Goal: Information Seeking & Learning: Learn about a topic

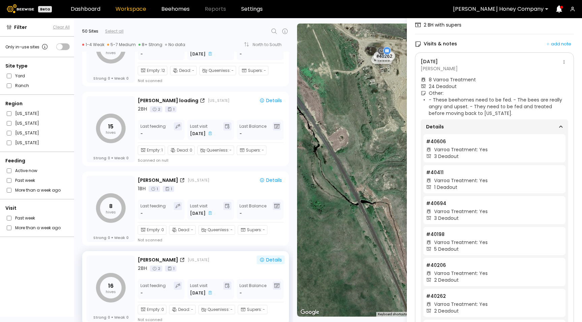
scroll to position [96, 0]
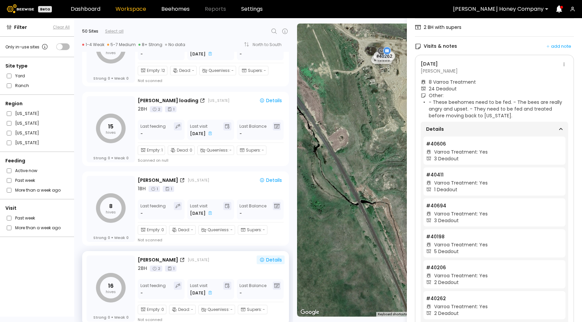
click at [558, 67] on div "[DATE]" at bounding box center [489, 64] width 139 height 7
click at [561, 65] on button at bounding box center [564, 65] width 8 height 8
click at [533, 80] on span "Go to recordings" at bounding box center [542, 77] width 39 height 5
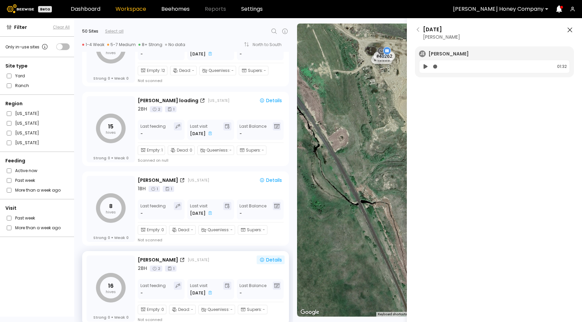
click at [424, 69] on icon at bounding box center [425, 67] width 7 height 8
click at [418, 32] on icon at bounding box center [417, 29] width 5 height 5
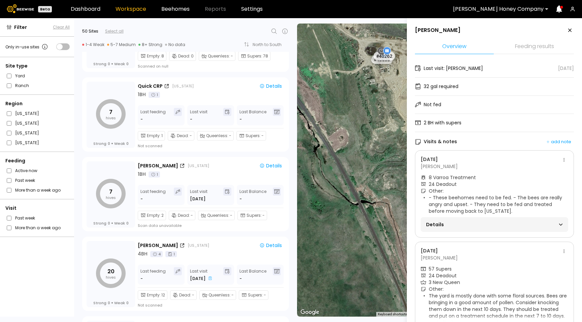
scroll to position [458, 0]
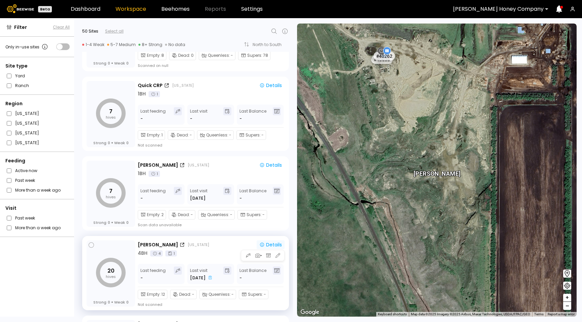
click at [266, 246] on div "Details" at bounding box center [270, 245] width 23 height 5
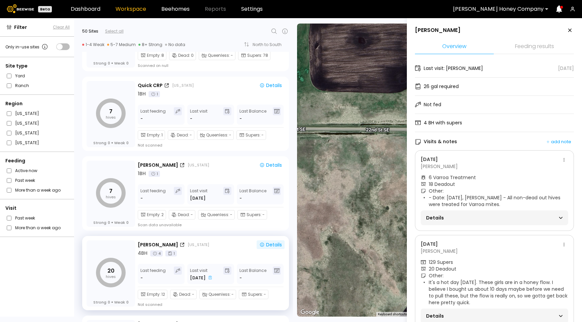
click at [444, 215] on span "Details" at bounding box center [460, 217] width 68 height 9
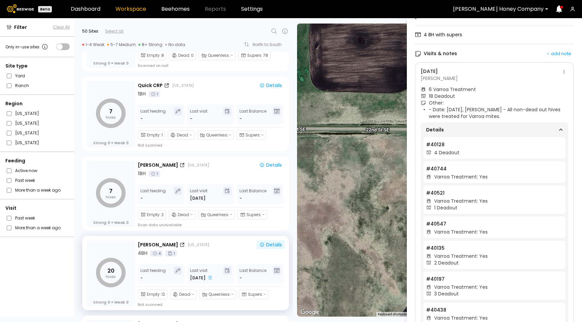
scroll to position [57, 0]
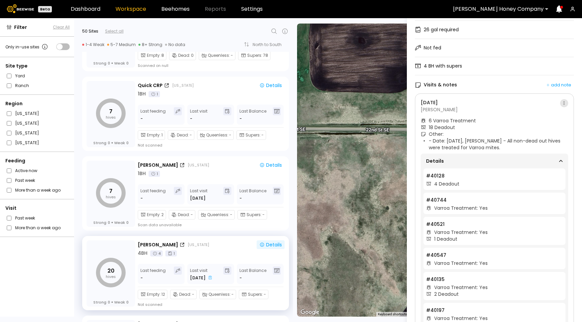
click at [560, 103] on button at bounding box center [564, 103] width 8 height 8
click at [549, 113] on div "Go to recordings" at bounding box center [542, 116] width 47 height 10
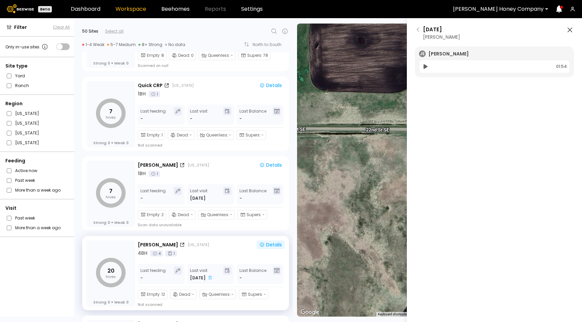
click at [423, 65] on icon at bounding box center [425, 67] width 7 height 8
click at [425, 68] on icon at bounding box center [425, 67] width 7 height 8
click at [415, 26] on aside "[DATE] [PERSON_NAME] [PERSON_NAME] 00:01" at bounding box center [494, 179] width 175 height 322
click at [415, 30] on icon at bounding box center [417, 29] width 5 height 5
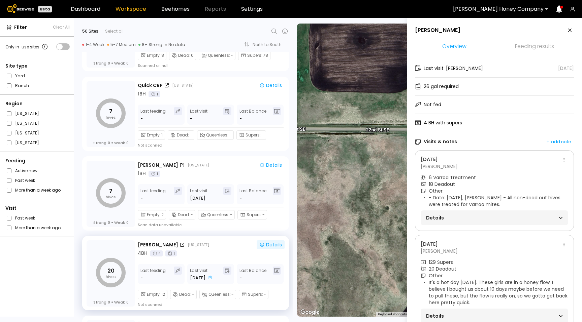
scroll to position [23, 0]
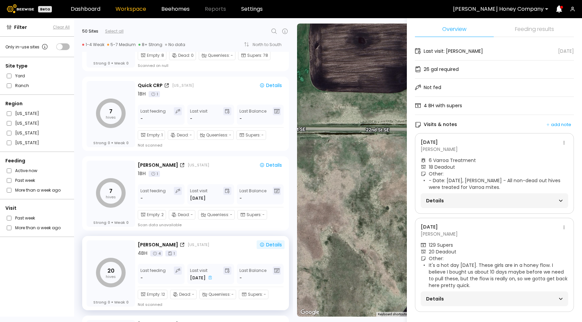
click at [466, 196] on span "Details" at bounding box center [460, 200] width 68 height 9
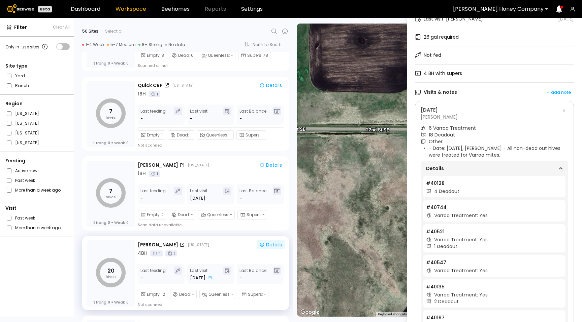
scroll to position [103, 0]
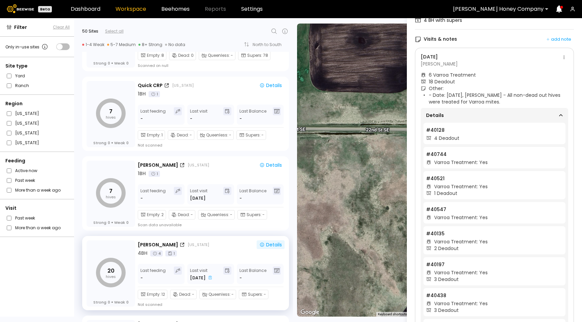
click at [472, 116] on span "Details" at bounding box center [460, 115] width 68 height 9
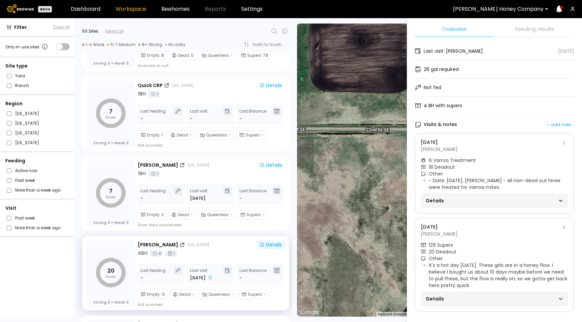
scroll to position [23, 0]
click at [456, 295] on span "Details" at bounding box center [460, 299] width 68 height 9
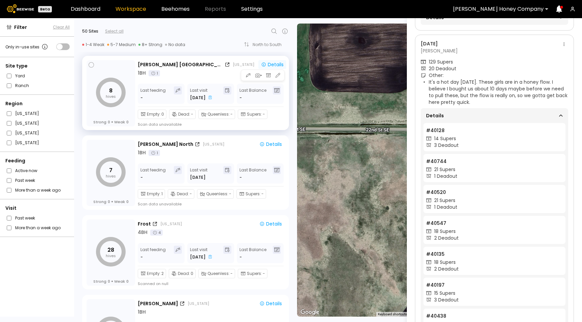
scroll to position [0, 0]
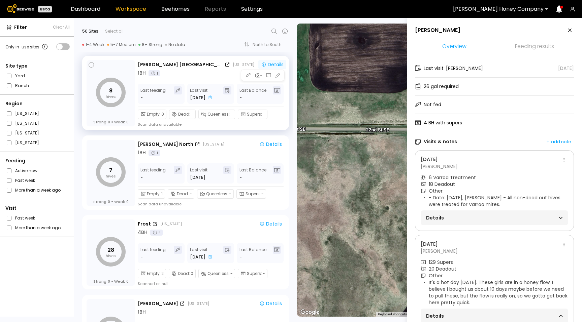
click at [268, 63] on div "Details" at bounding box center [272, 64] width 23 height 5
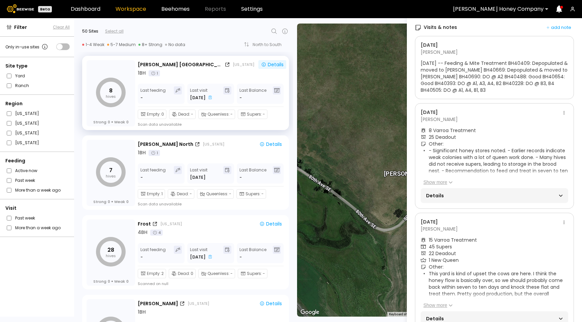
scroll to position [116, 0]
click at [450, 190] on span "Details" at bounding box center [460, 194] width 68 height 9
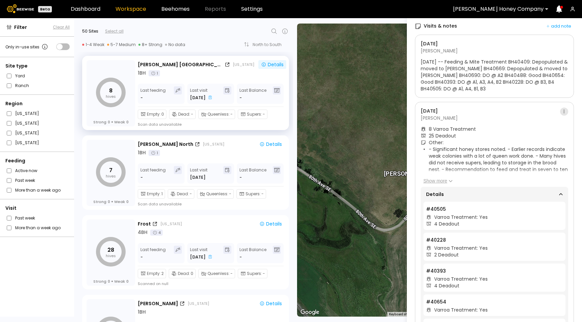
click at [560, 110] on button at bounding box center [564, 112] width 8 height 8
click at [549, 127] on span "Go to recordings" at bounding box center [542, 124] width 39 height 5
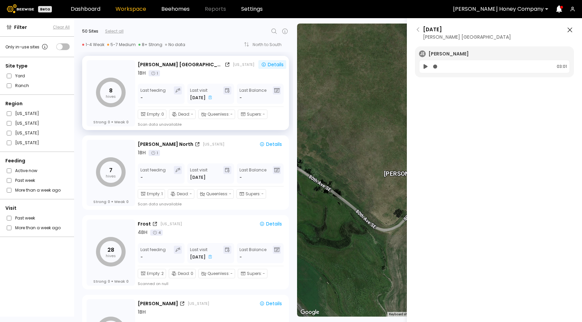
click at [423, 69] on icon at bounding box center [425, 67] width 7 height 8
click at [419, 30] on icon at bounding box center [417, 29] width 5 height 5
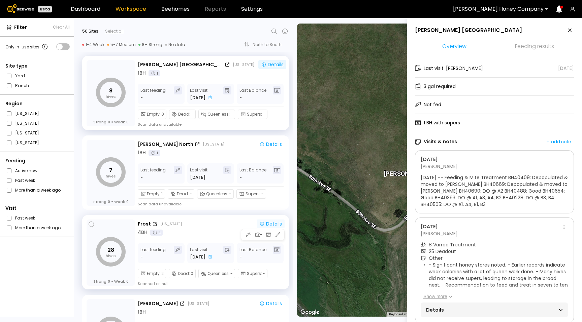
click at [273, 226] on div "Details" at bounding box center [270, 224] width 23 height 5
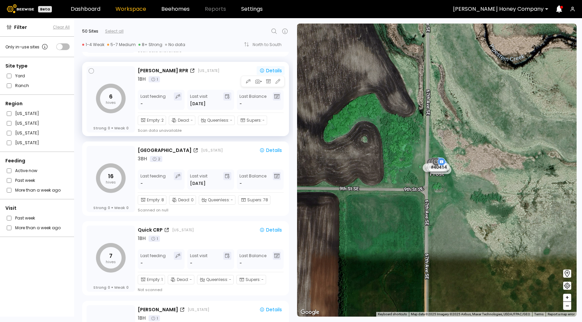
click at [273, 70] on div "Details" at bounding box center [270, 70] width 23 height 5
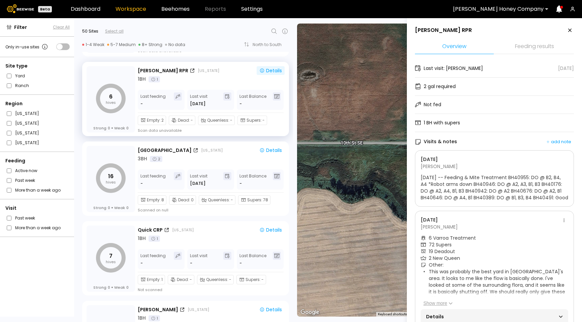
click at [440, 315] on span "Details" at bounding box center [460, 316] width 68 height 9
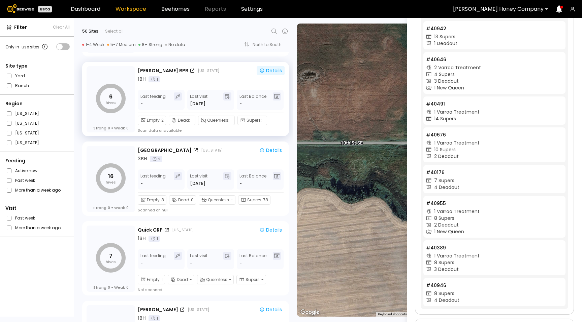
scroll to position [379, 0]
